Goal: Find specific page/section: Find specific page/section

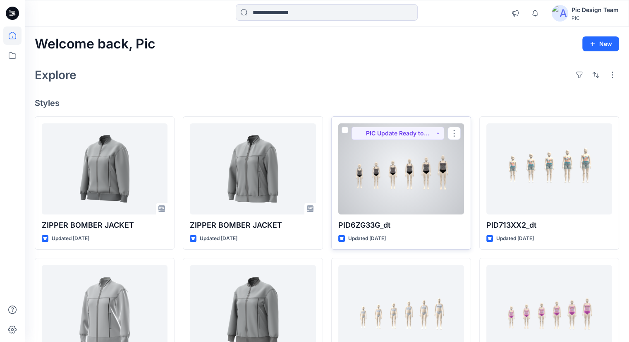
click at [385, 156] on div at bounding box center [401, 168] width 126 height 91
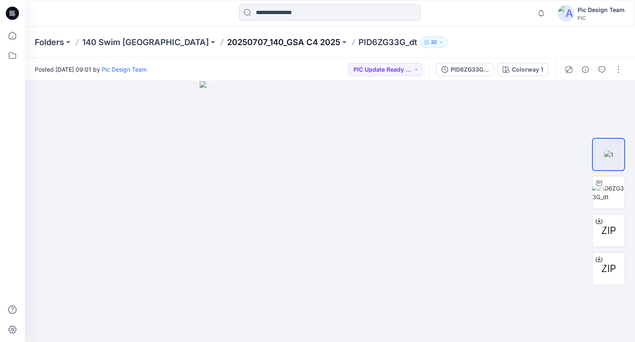
click at [227, 43] on p "20250707_140_GSA C4 2025" at bounding box center [283, 42] width 113 height 12
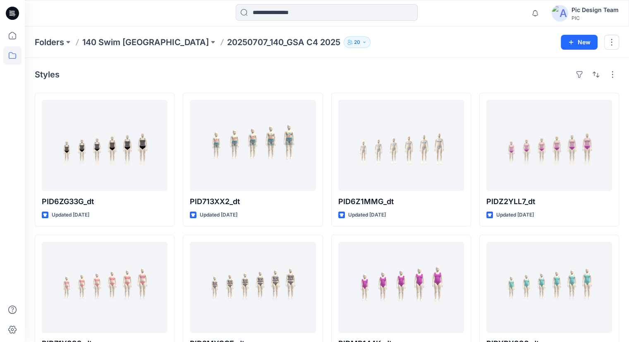
drag, startPoint x: 12, startPoint y: 13, endPoint x: 31, endPoint y: 18, distance: 20.5
click at [12, 13] on icon at bounding box center [12, 13] width 13 height 13
